Goal: Task Accomplishment & Management: Complete application form

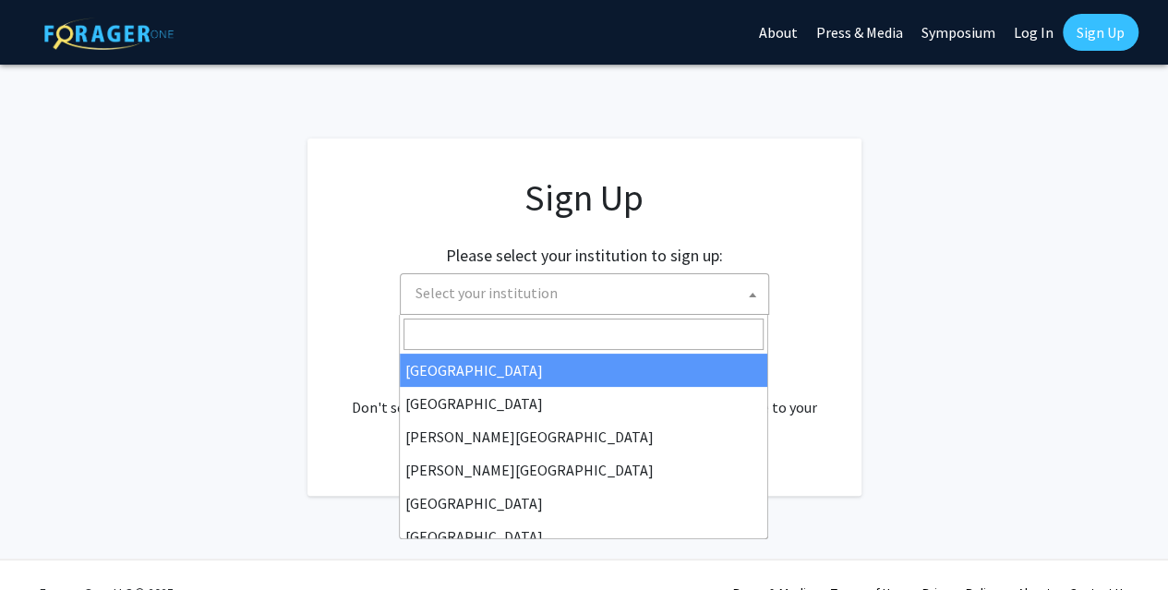
click at [750, 294] on b at bounding box center [752, 295] width 7 height 5
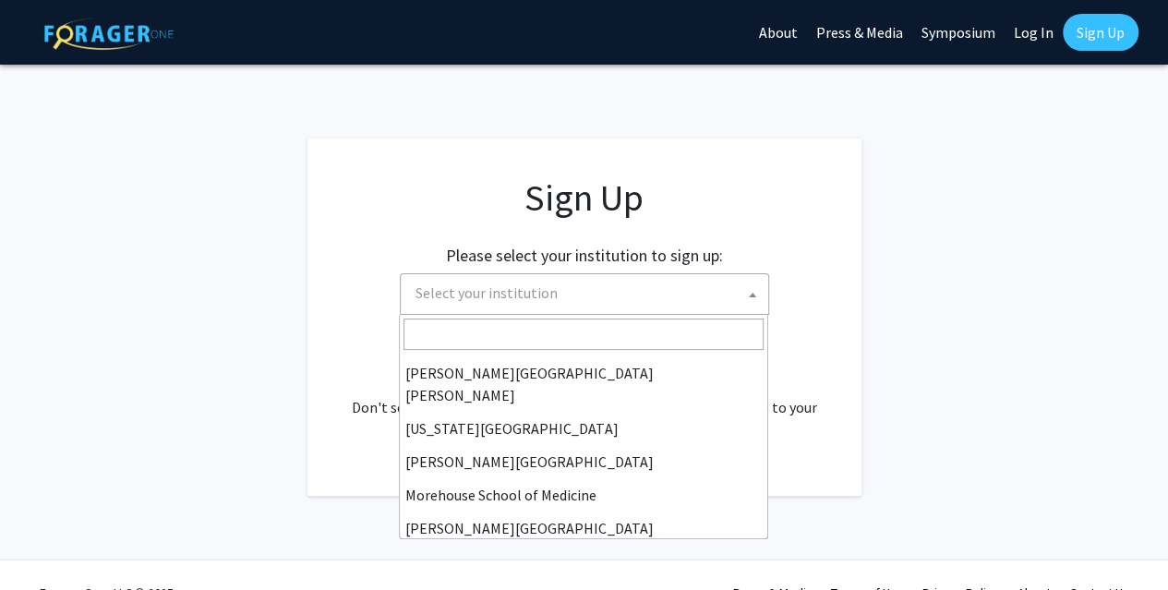
scroll to position [345, 0]
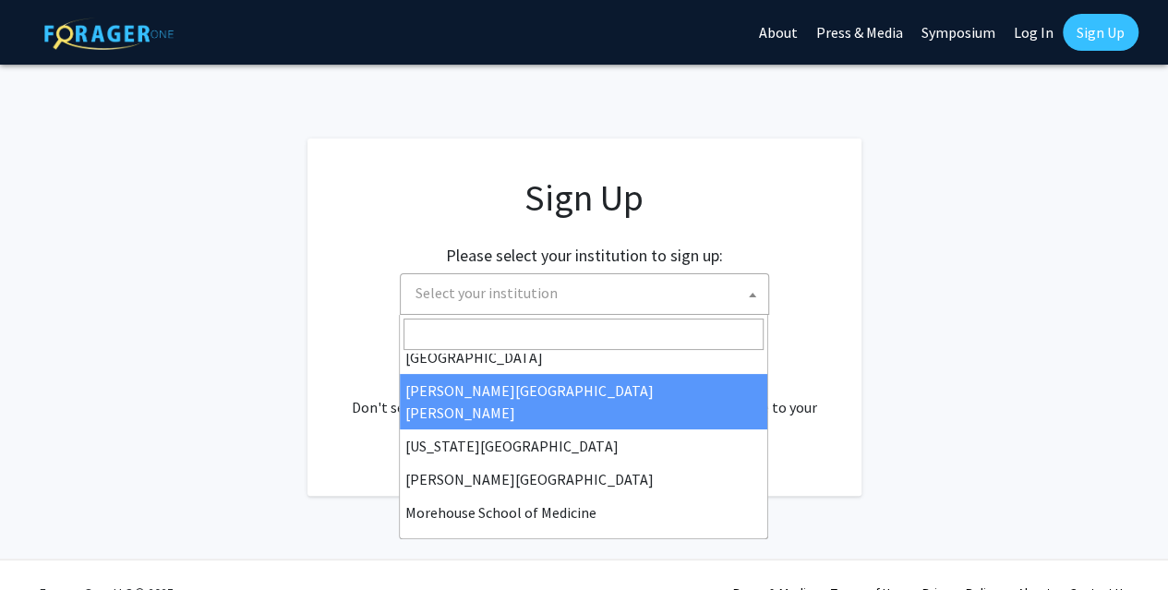
select select "1"
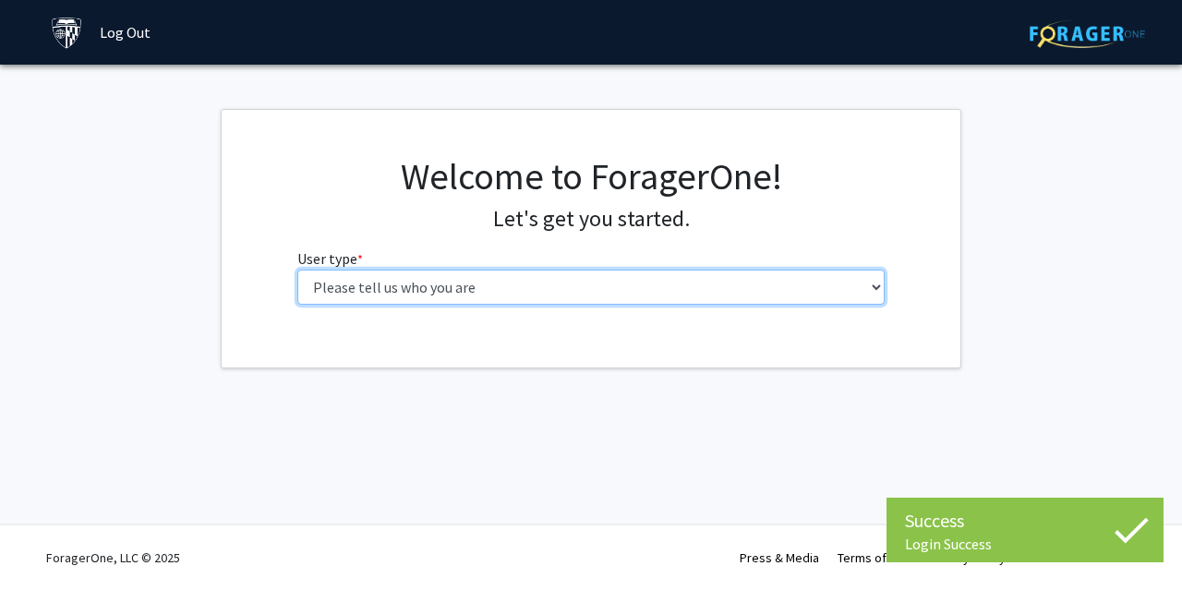
click at [730, 285] on select "Please tell us who you are Undergraduate Student Master's Student Doctoral Cand…" at bounding box center [591, 287] width 588 height 35
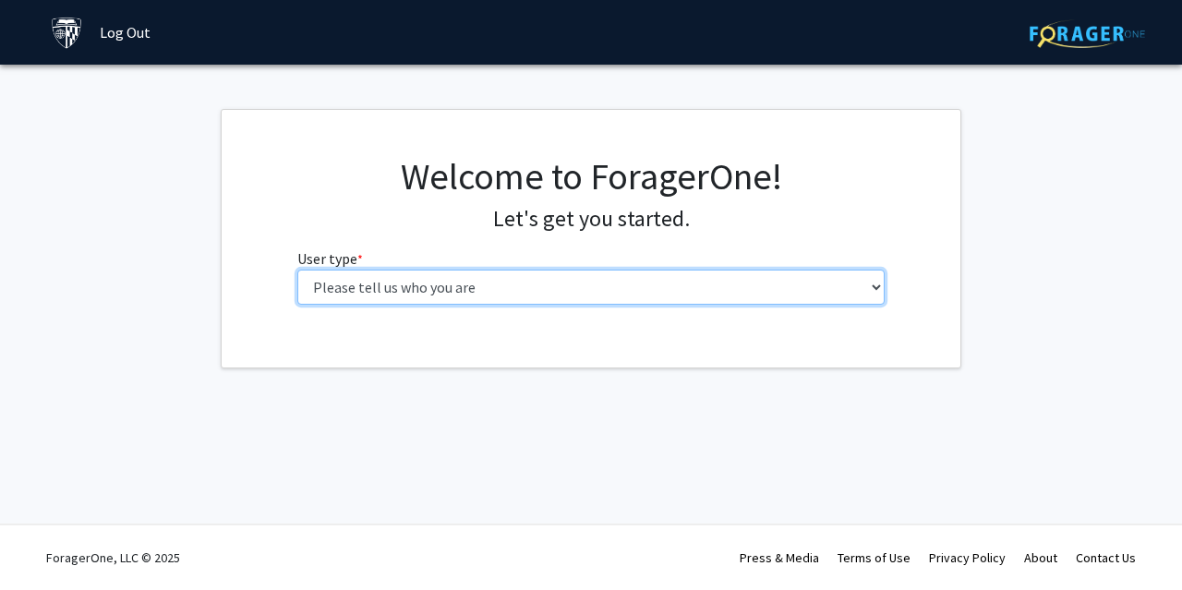
select select "3: doc"
click at [297, 270] on select "Please tell us who you are Undergraduate Student Master's Student Doctoral Cand…" at bounding box center [591, 287] width 588 height 35
